Goal: Task Accomplishment & Management: Use online tool/utility

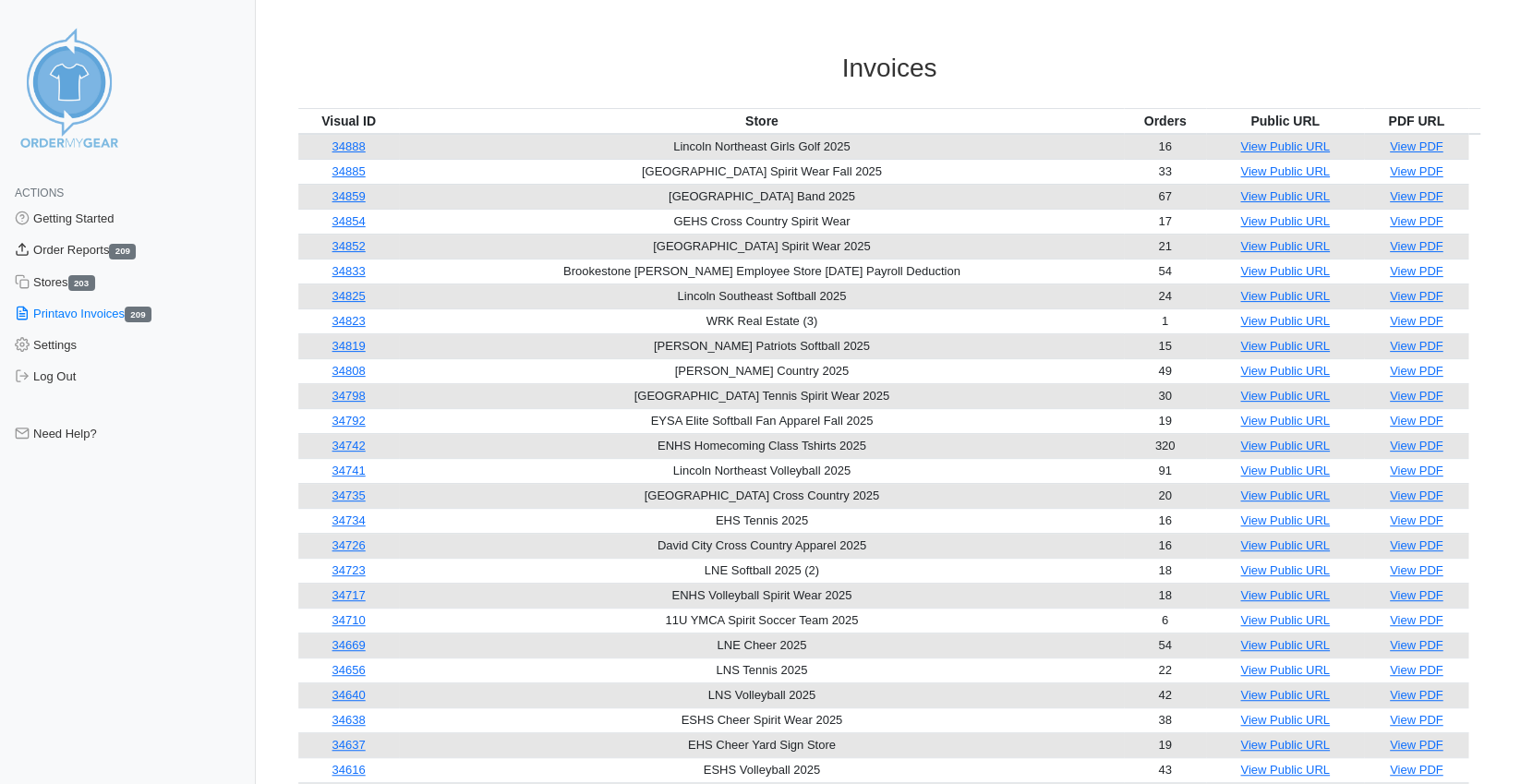
click at [56, 248] on link "Order Reports 209" at bounding box center [128, 251] width 256 height 32
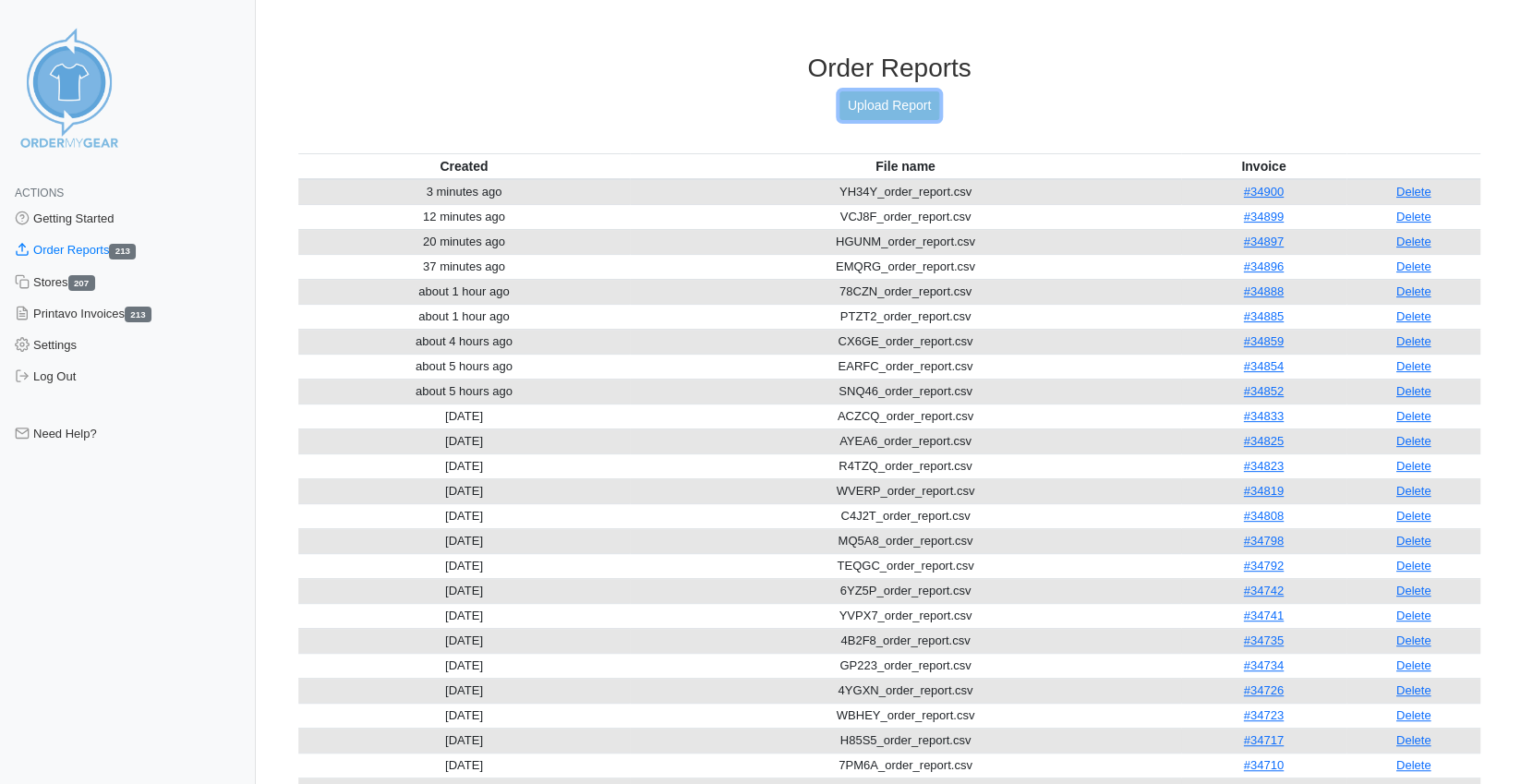
click at [883, 106] on link "Upload Report" at bounding box center [889, 105] width 100 height 29
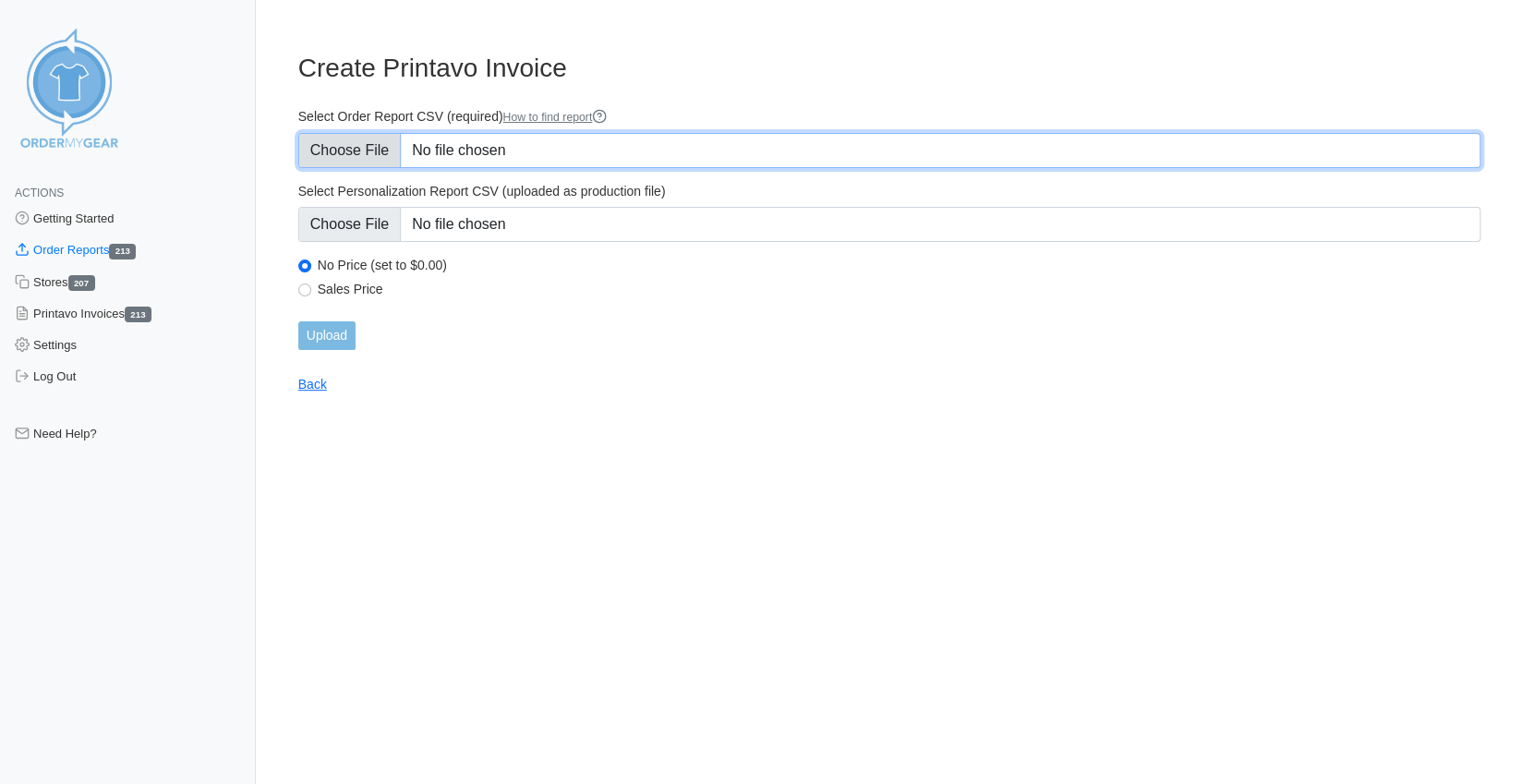
click at [362, 147] on input "Select Order Report CSV (required) How to find report" at bounding box center [889, 150] width 1182 height 35
type input "C:\fakepath\8HMRU_order_report.csv"
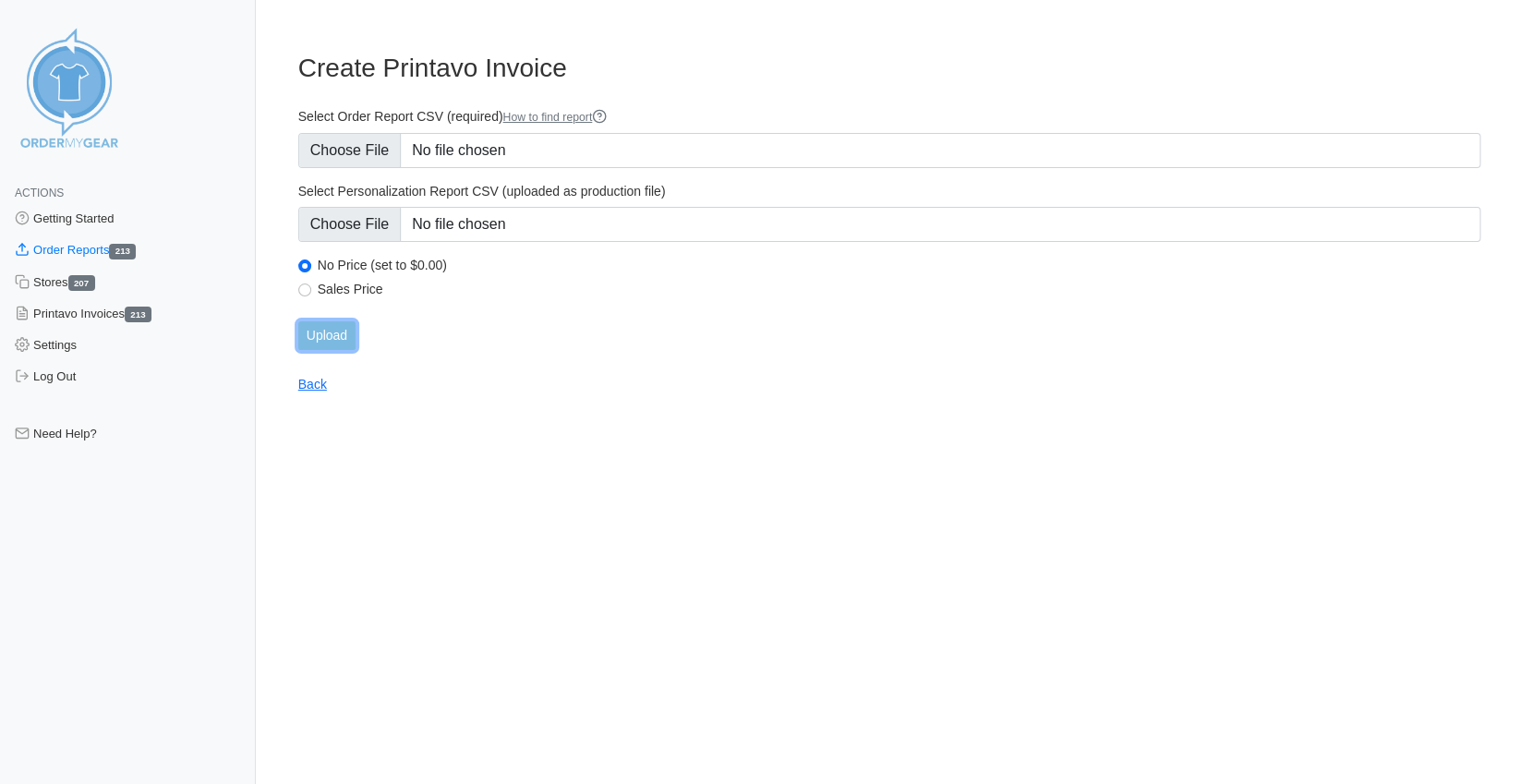
click at [321, 335] on input "Upload" at bounding box center [327, 335] width 58 height 29
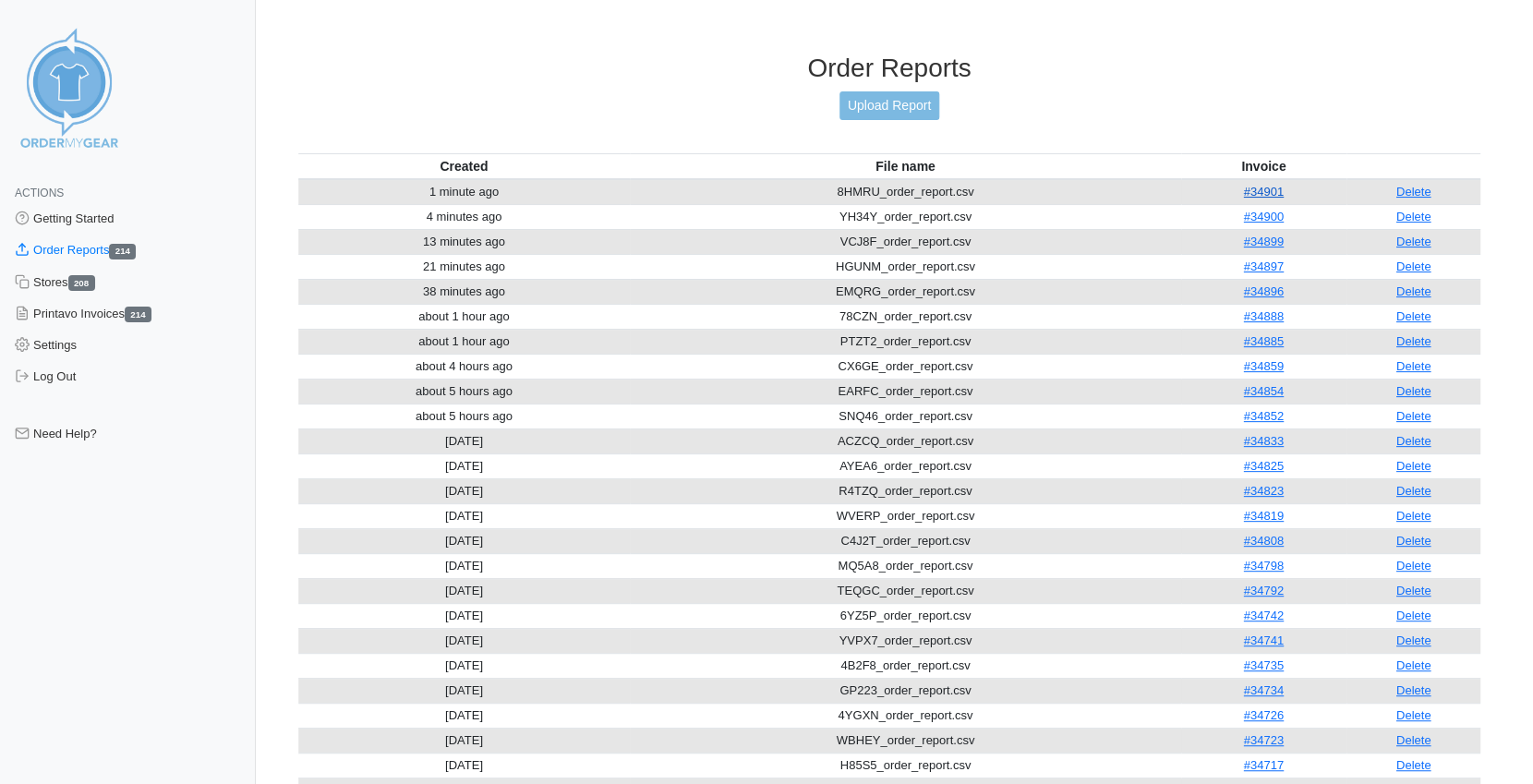
click at [1266, 184] on link "#34901" at bounding box center [1263, 191] width 40 height 14
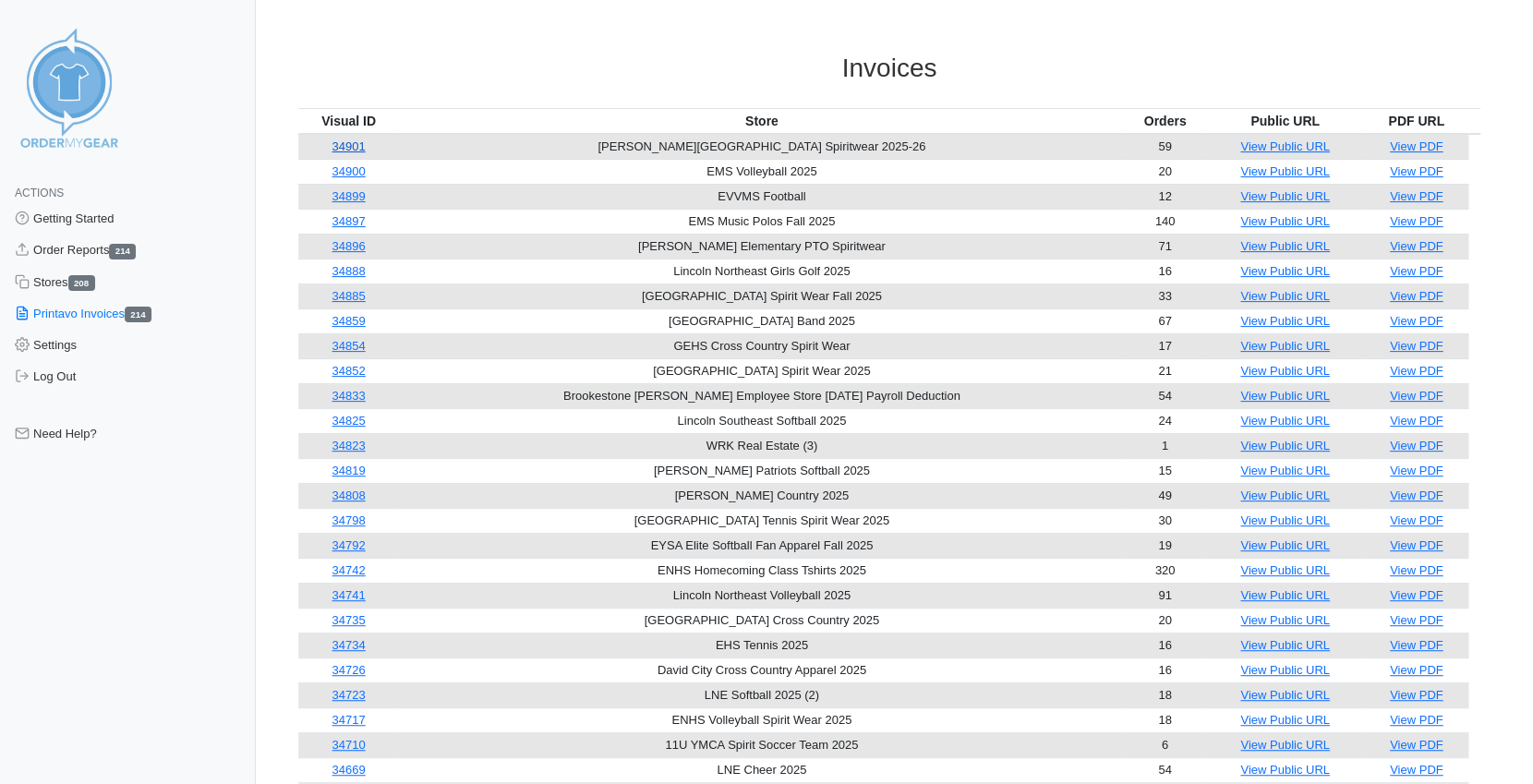
click at [359, 147] on link "34901" at bounding box center [348, 147] width 34 height 14
